Goal: Task Accomplishment & Management: Use online tool/utility

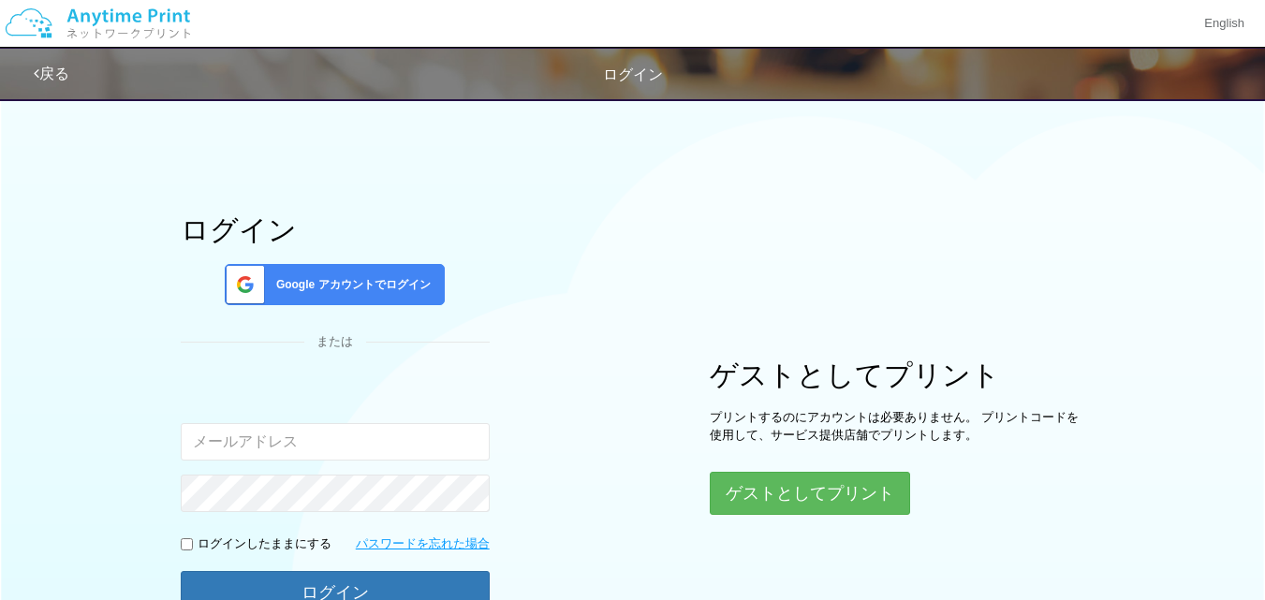
click at [351, 282] on span "Google アカウントでログイン" at bounding box center [350, 285] width 162 height 16
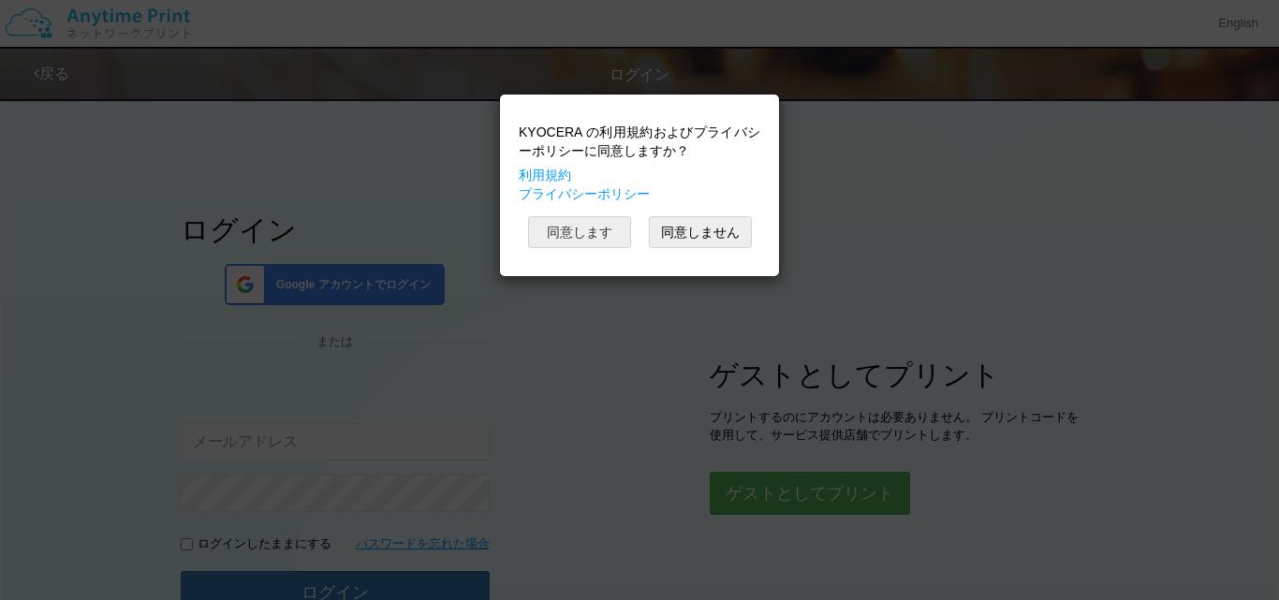
click at [577, 228] on button "同意します" at bounding box center [579, 232] width 103 height 32
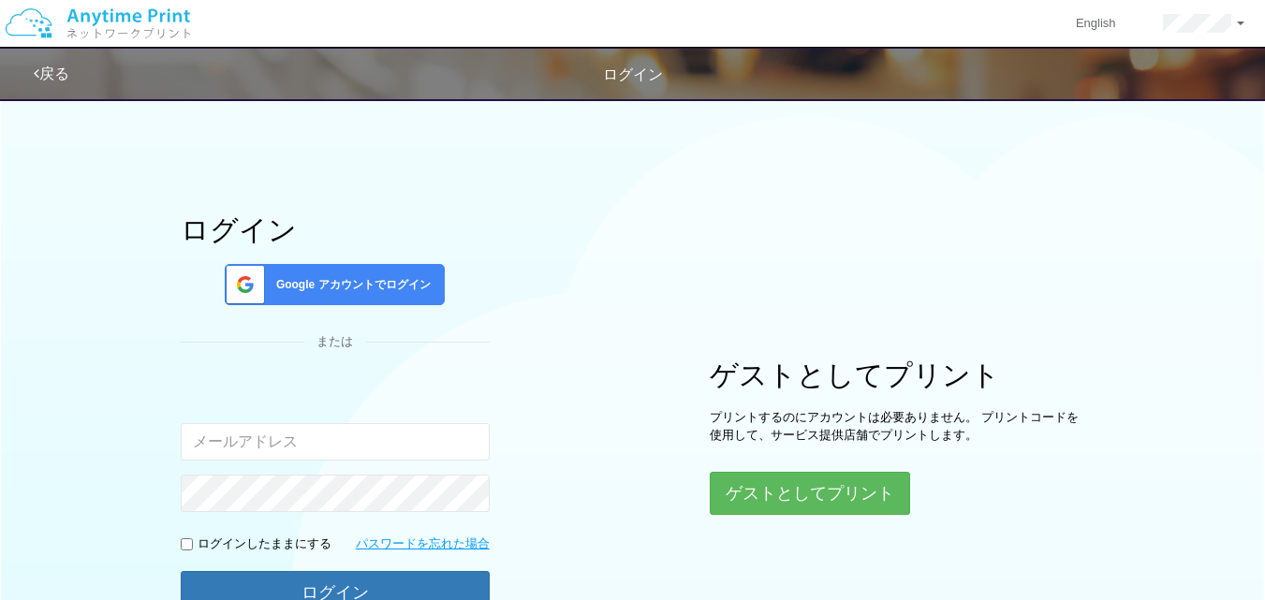
scroll to position [196, 0]
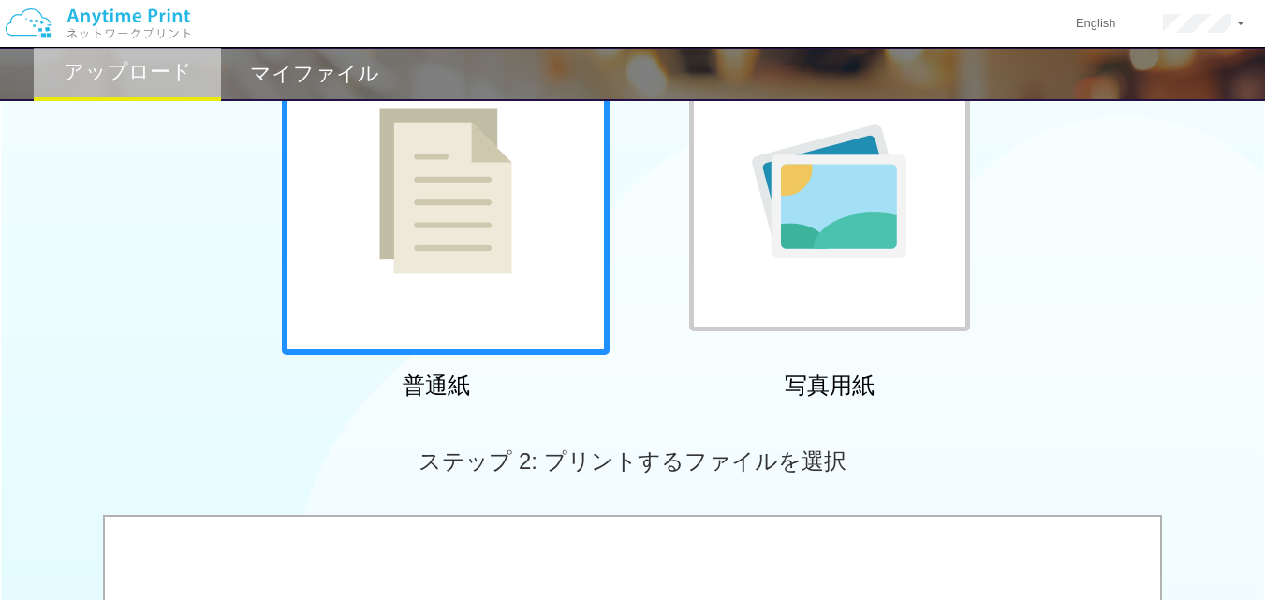
scroll to position [720, 0]
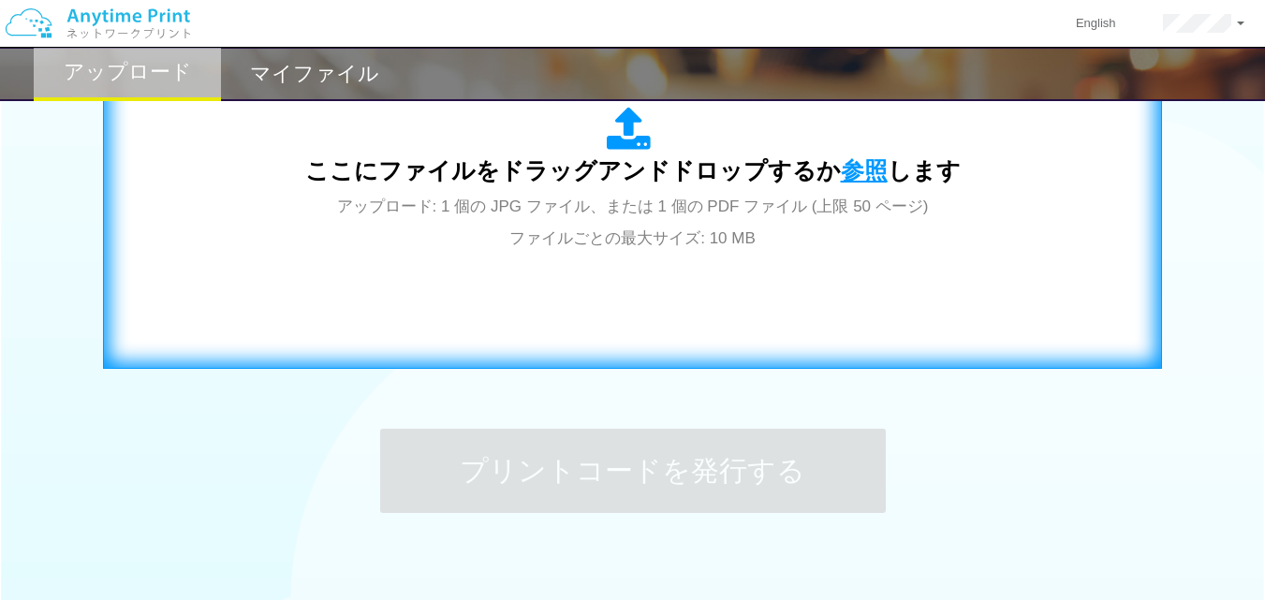
click at [858, 165] on span "参照" at bounding box center [864, 170] width 47 height 26
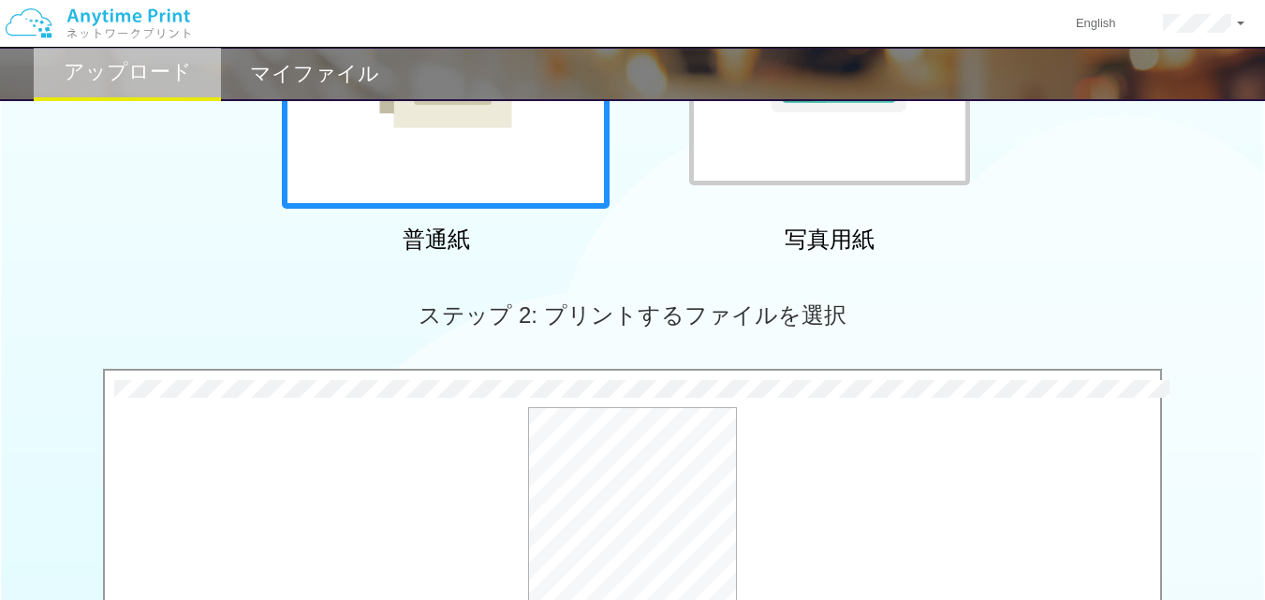
scroll to position [824, 0]
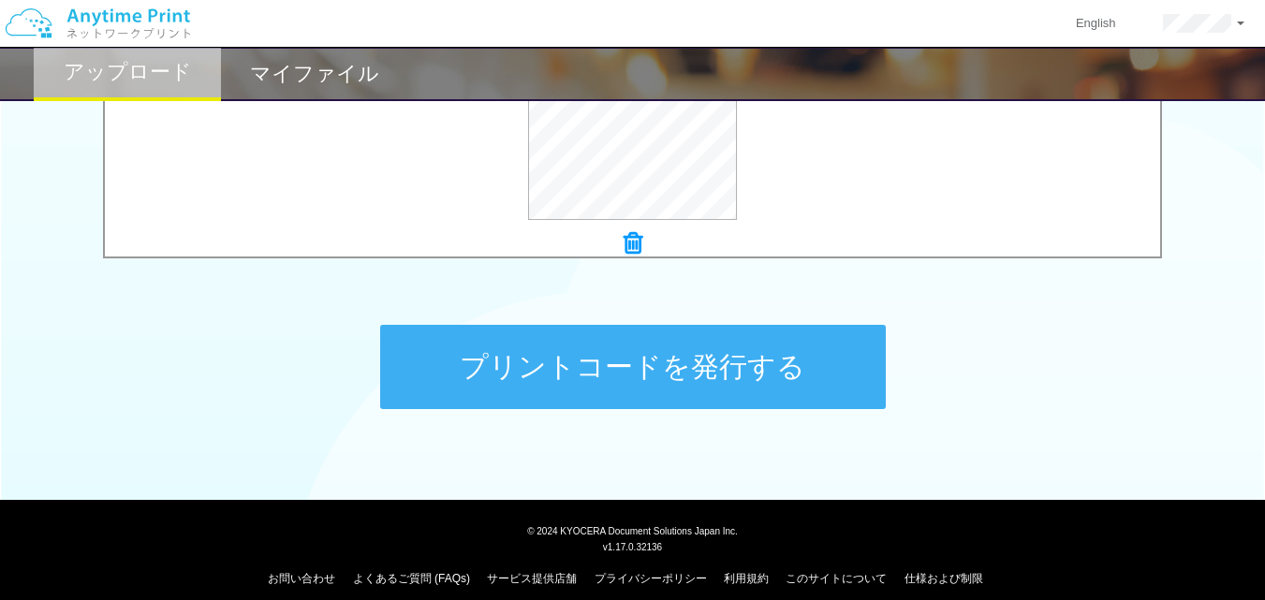
click at [753, 362] on button "プリントコードを発行する" at bounding box center [633, 367] width 506 height 84
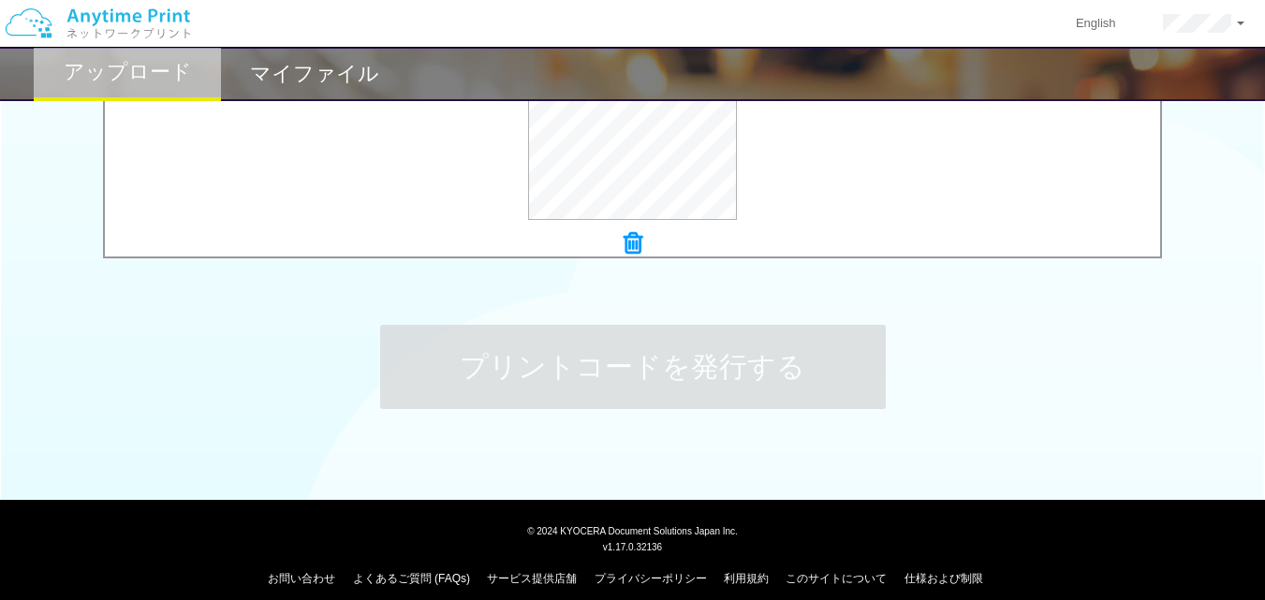
scroll to position [0, 0]
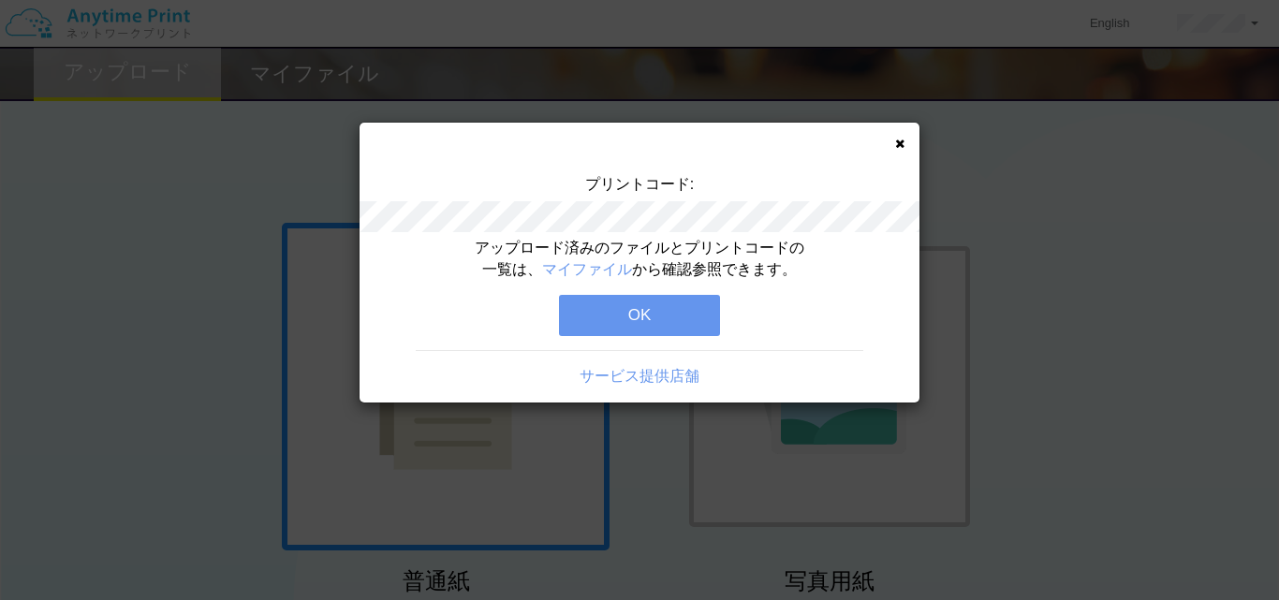
click at [593, 322] on button "OK" at bounding box center [639, 315] width 161 height 41
